Goal: Task Accomplishment & Management: Manage account settings

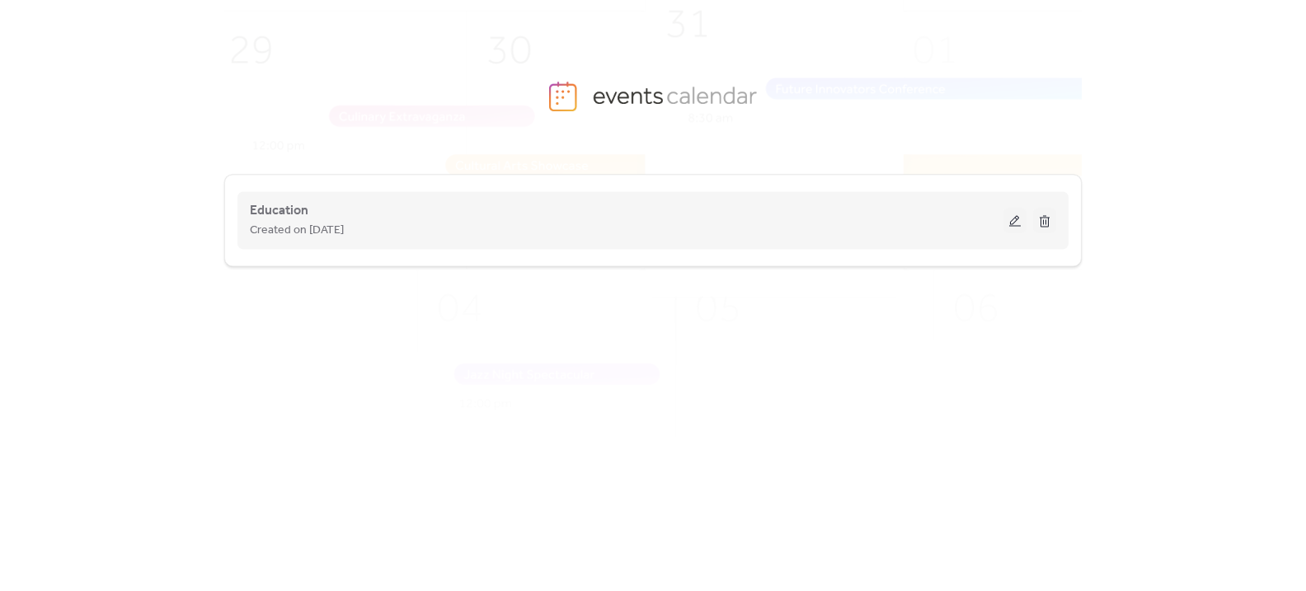
click at [429, 223] on div "Created on 9-Jun-2025" at bounding box center [627, 230] width 754 height 20
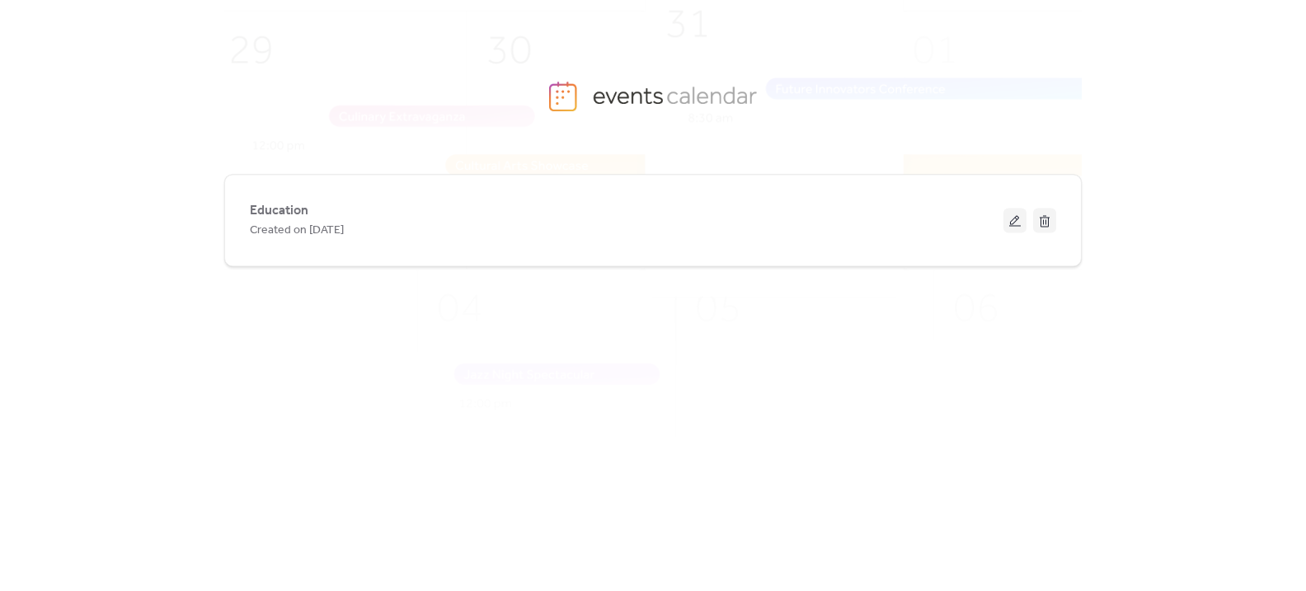
click at [1009, 219] on button at bounding box center [1015, 220] width 23 height 25
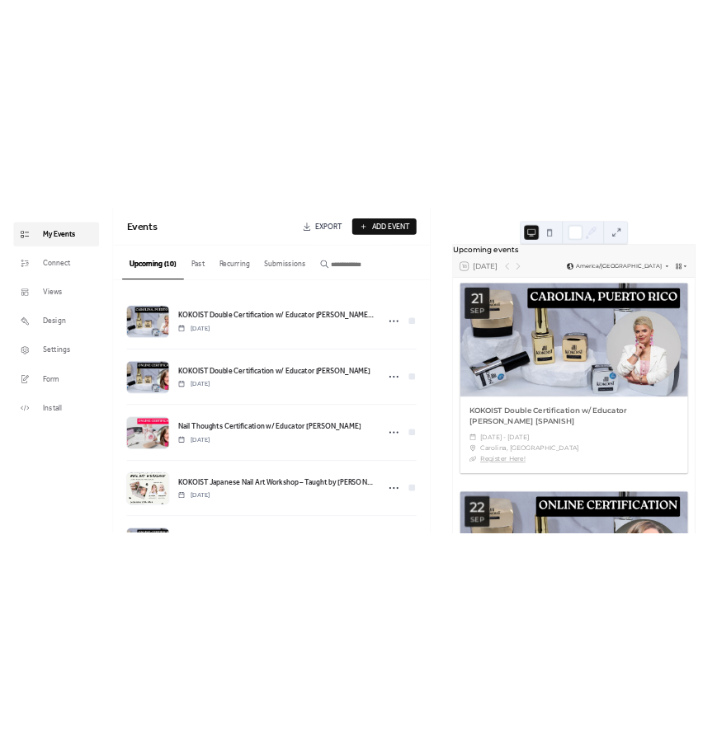
scroll to position [22, 0]
